Goal: Information Seeking & Learning: Learn about a topic

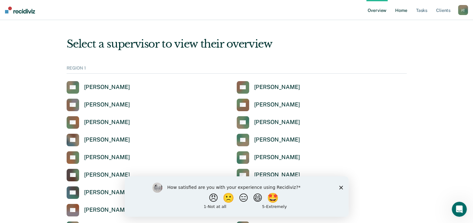
click at [404, 13] on link "Home" at bounding box center [401, 10] width 14 height 20
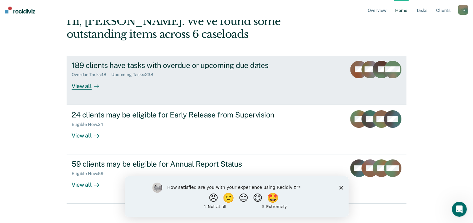
scroll to position [43, 0]
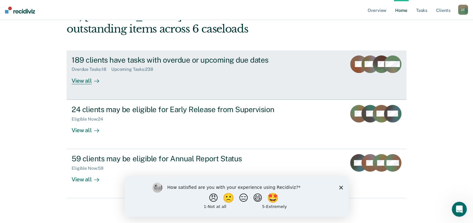
click at [83, 79] on div "View all" at bounding box center [89, 78] width 35 height 12
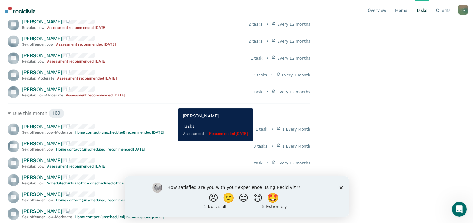
scroll to position [360, 0]
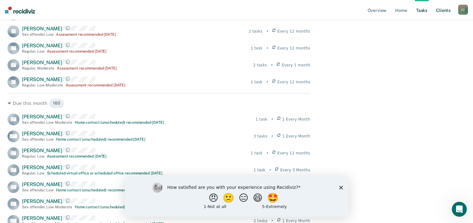
click at [444, 15] on link "Client s" at bounding box center [443, 10] width 17 height 20
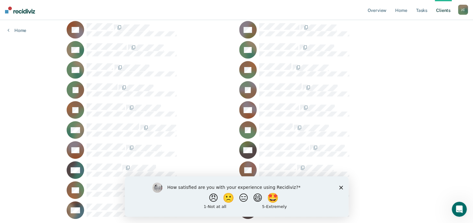
scroll to position [63, 0]
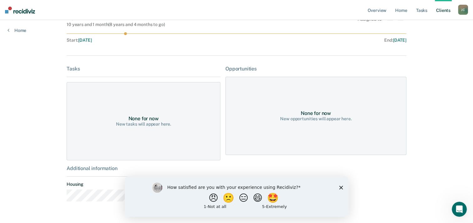
scroll to position [72, 0]
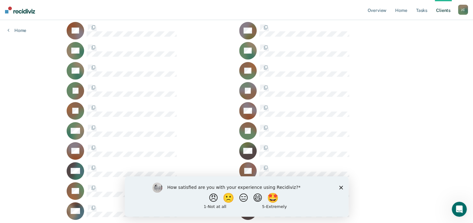
scroll to position [63, 0]
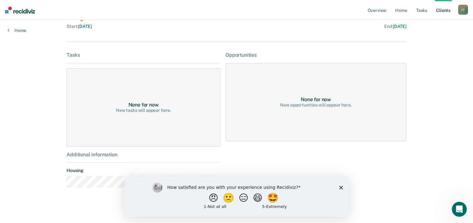
scroll to position [72, 0]
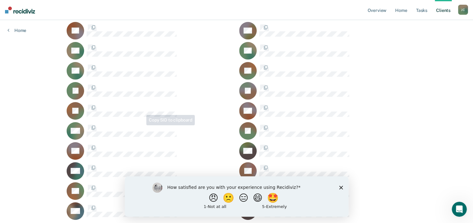
scroll to position [63, 0]
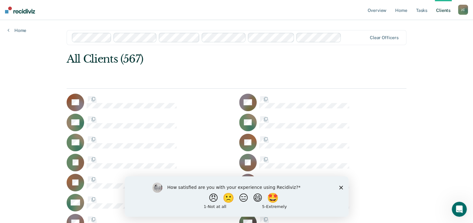
scroll to position [63, 0]
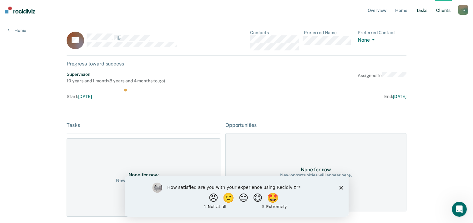
click at [420, 15] on link "Tasks" at bounding box center [422, 10] width 14 height 20
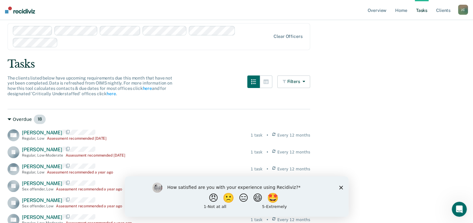
scroll to position [31, 0]
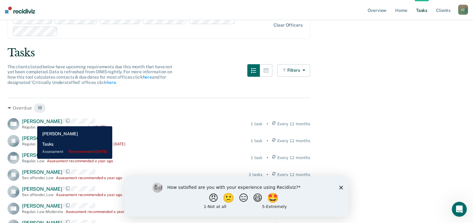
click at [33, 121] on span "[PERSON_NAME]" at bounding box center [42, 121] width 40 height 6
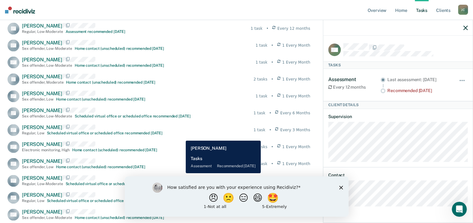
scroll to position [782, 0]
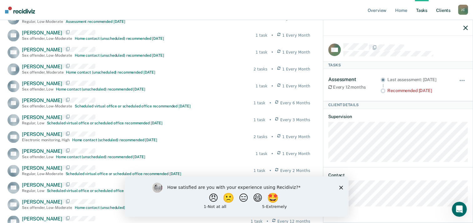
click at [446, 13] on link "Client s" at bounding box center [443, 10] width 17 height 20
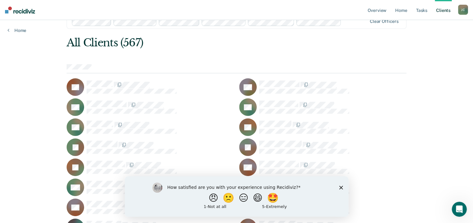
scroll to position [31, 0]
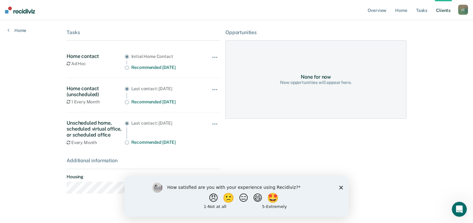
scroll to position [94, 0]
